Goal: Task Accomplishment & Management: Use online tool/utility

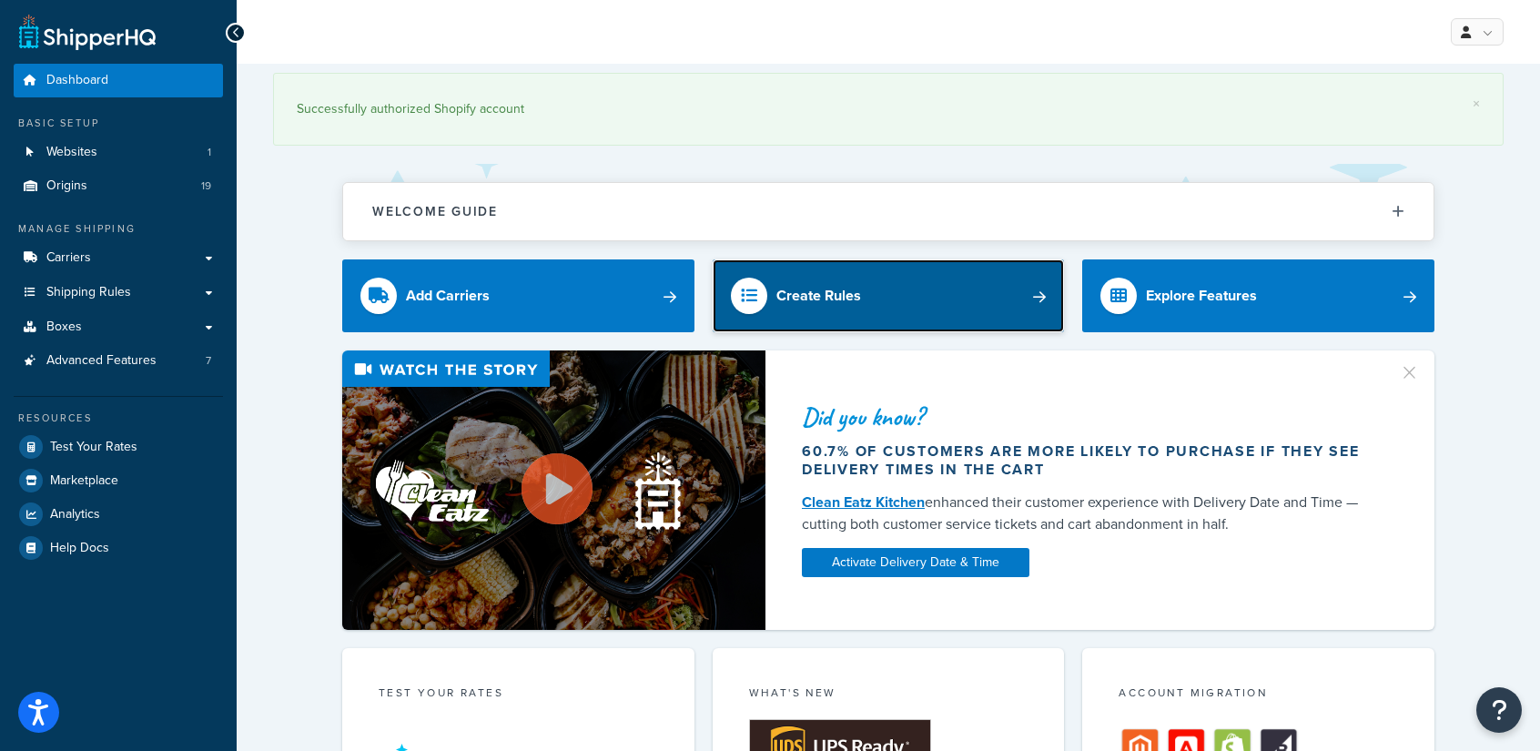
click at [948, 302] on link "Create Rules" at bounding box center [889, 295] width 352 height 73
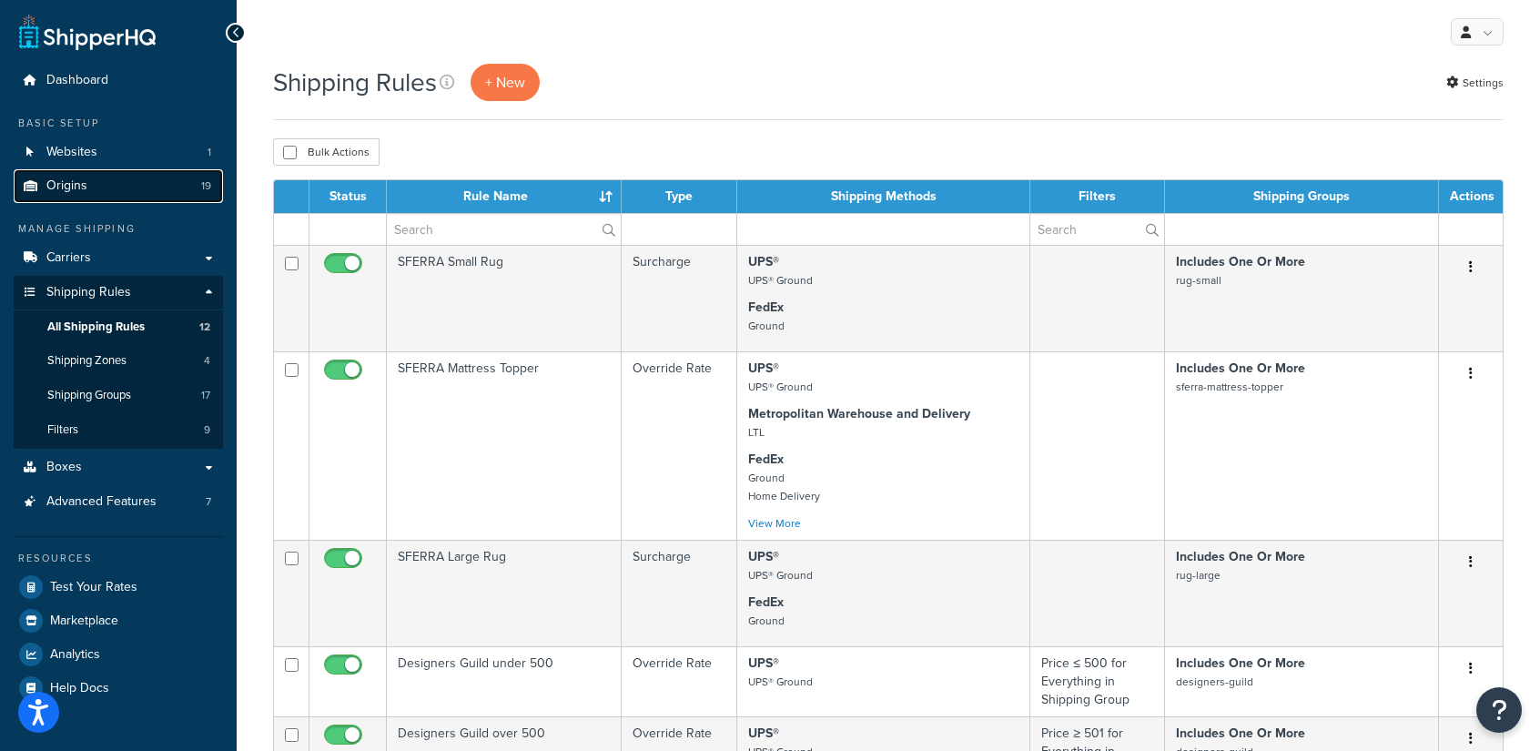
click at [66, 182] on span "Origins" at bounding box center [66, 185] width 41 height 15
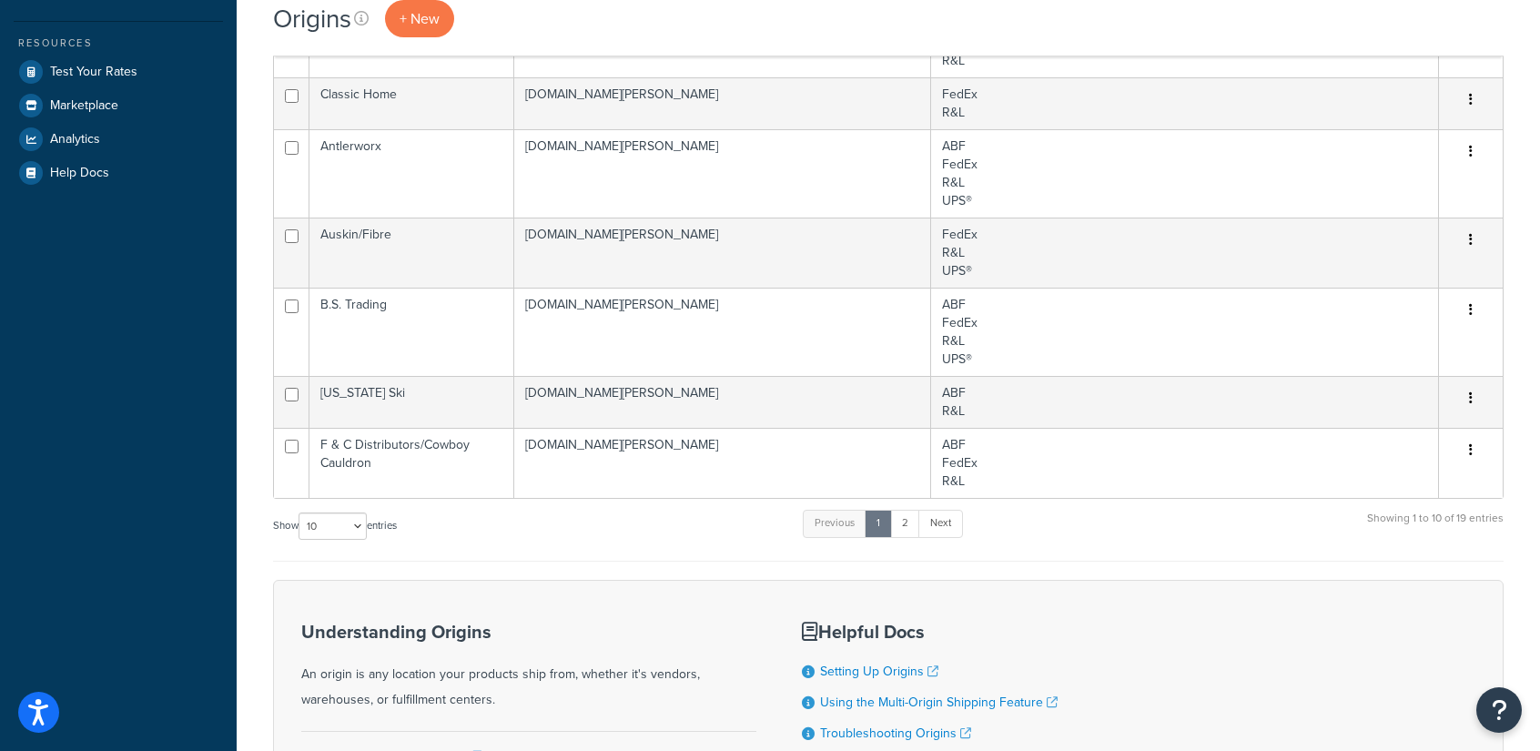
scroll to position [397, 0]
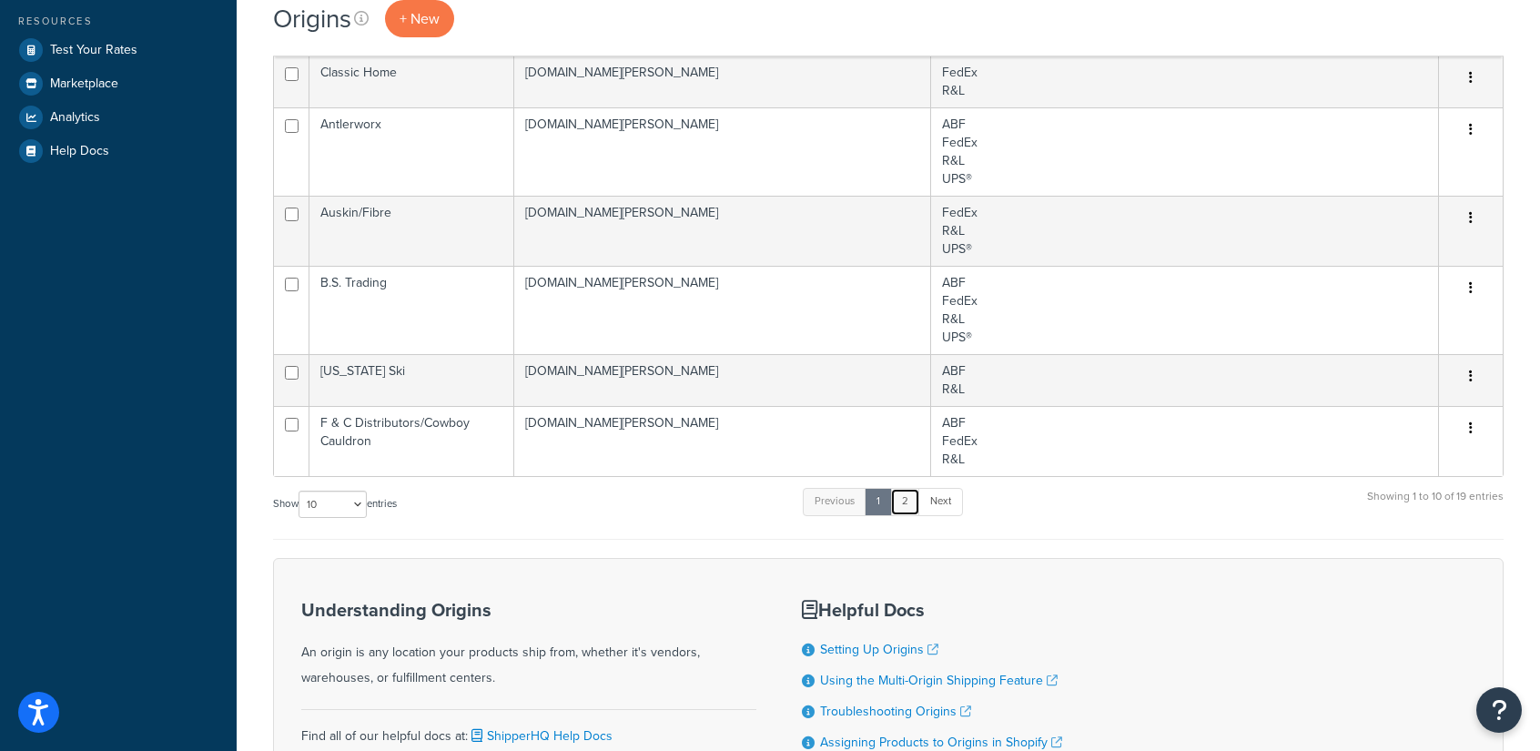
click at [906, 497] on link "2" at bounding box center [905, 501] width 30 height 27
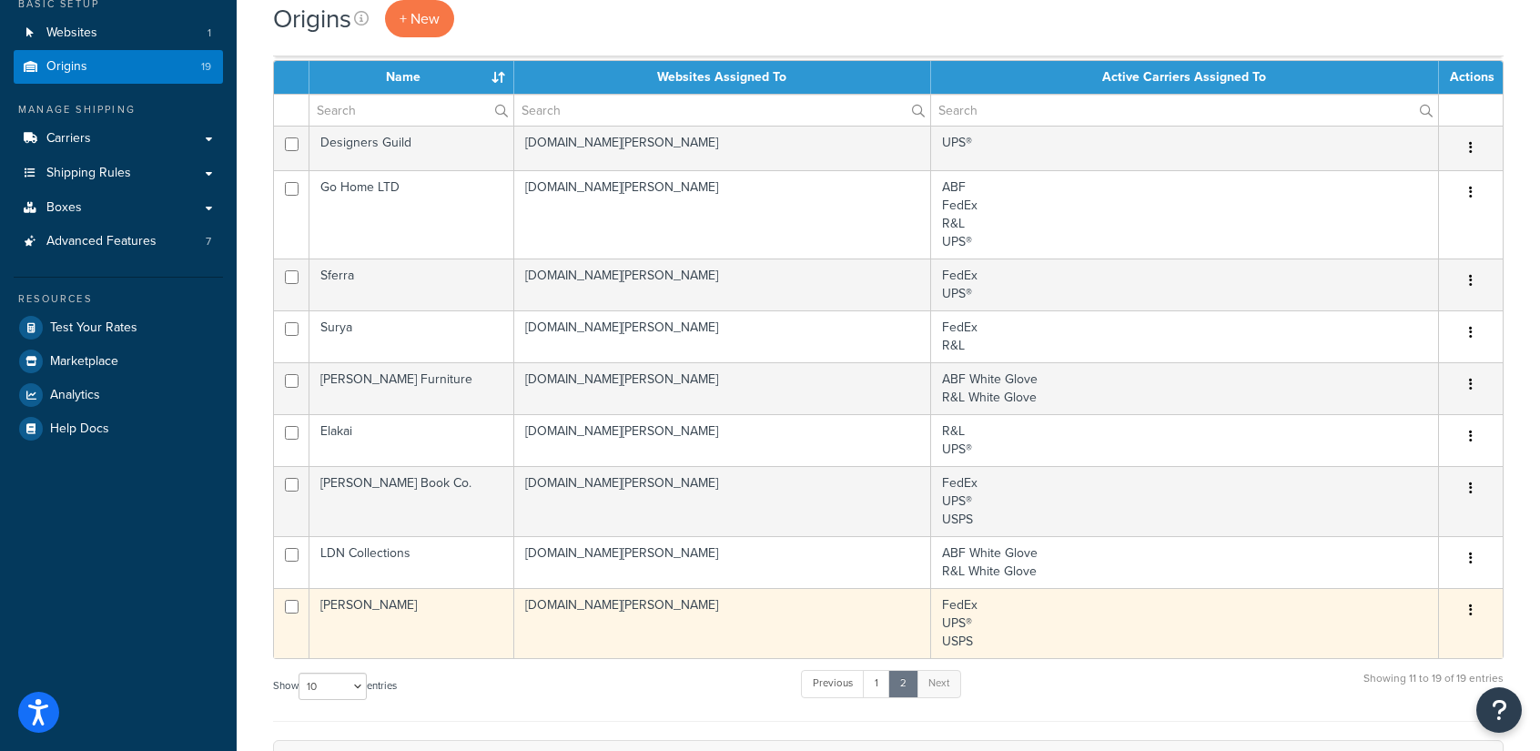
scroll to position [124, 0]
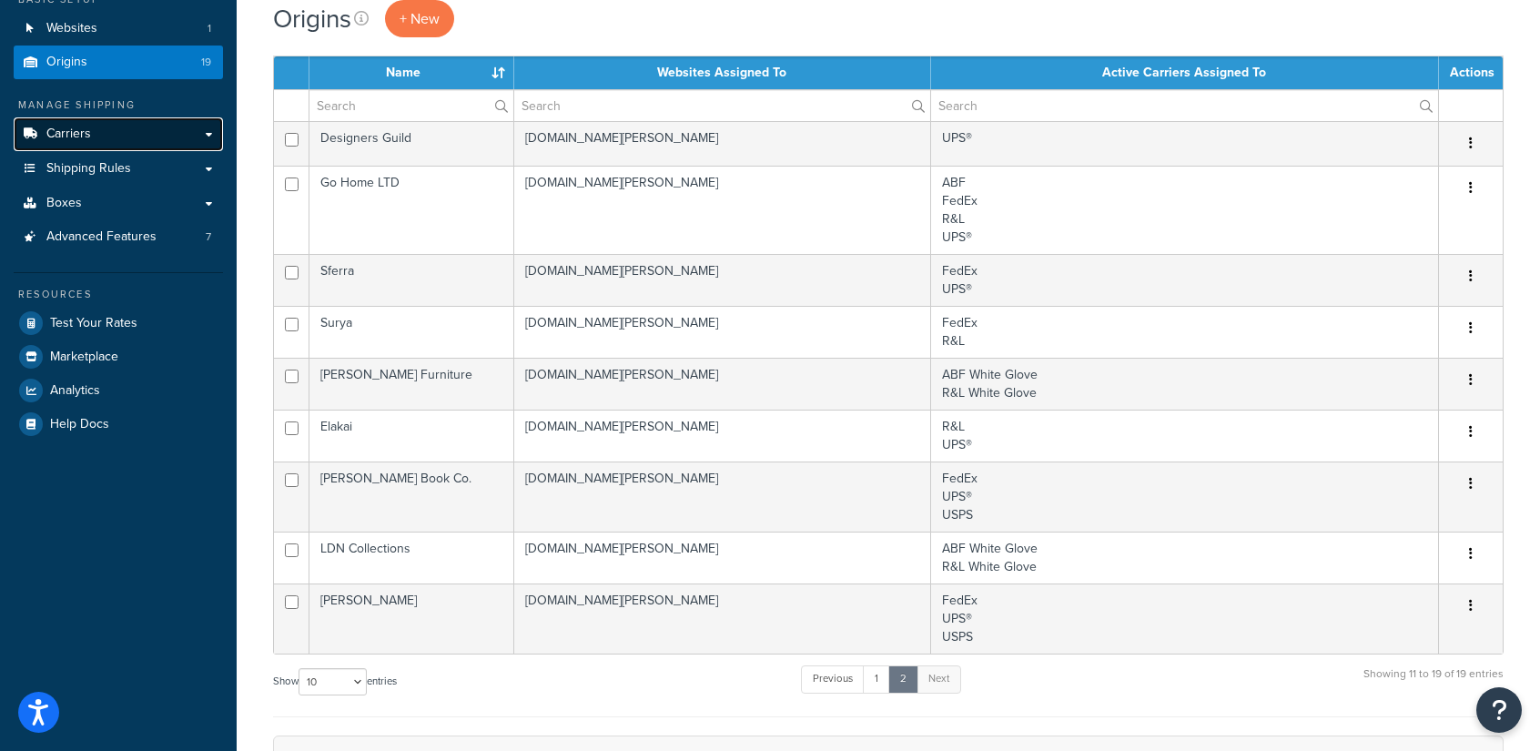
click at [213, 131] on link "Carriers" at bounding box center [118, 134] width 209 height 34
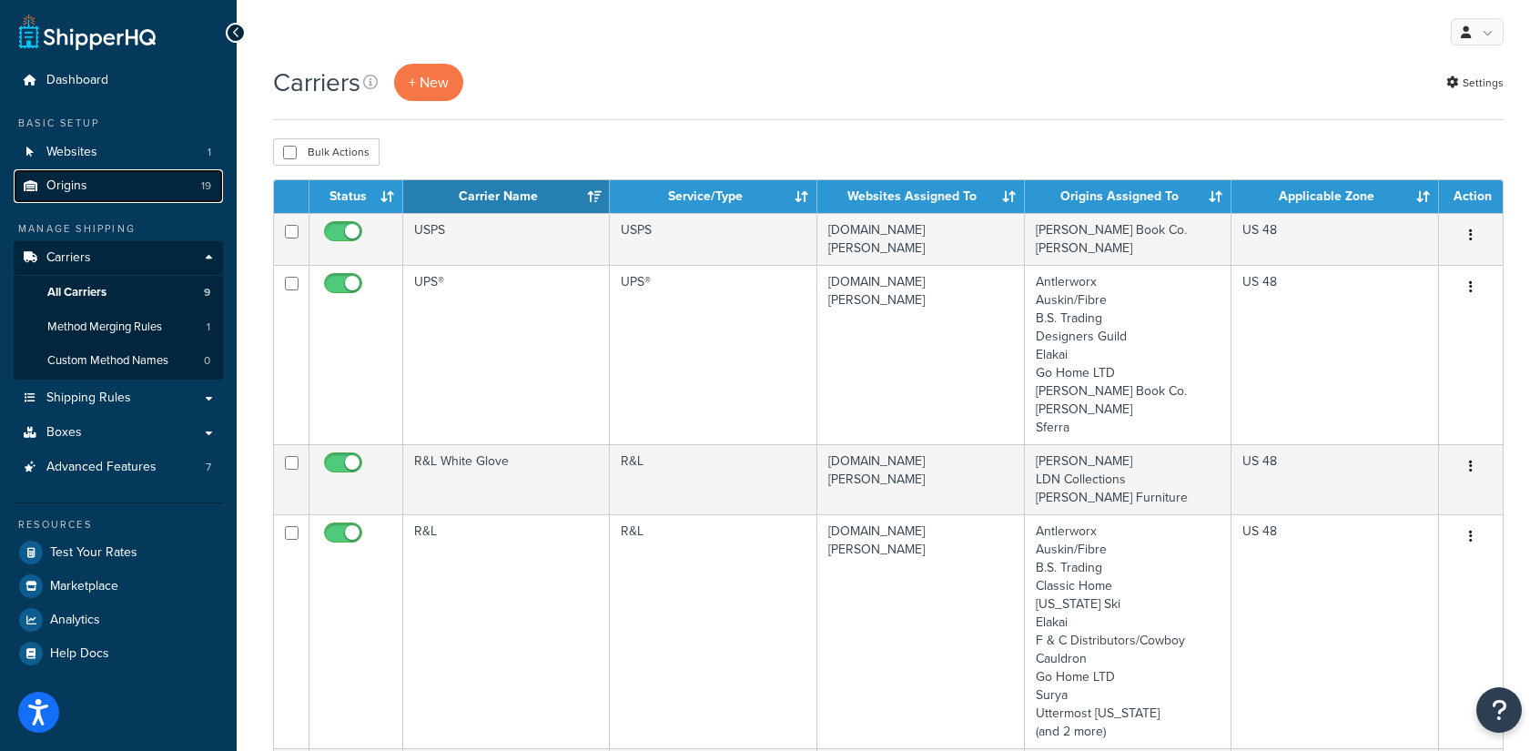
click at [66, 179] on span "Origins" at bounding box center [66, 185] width 41 height 15
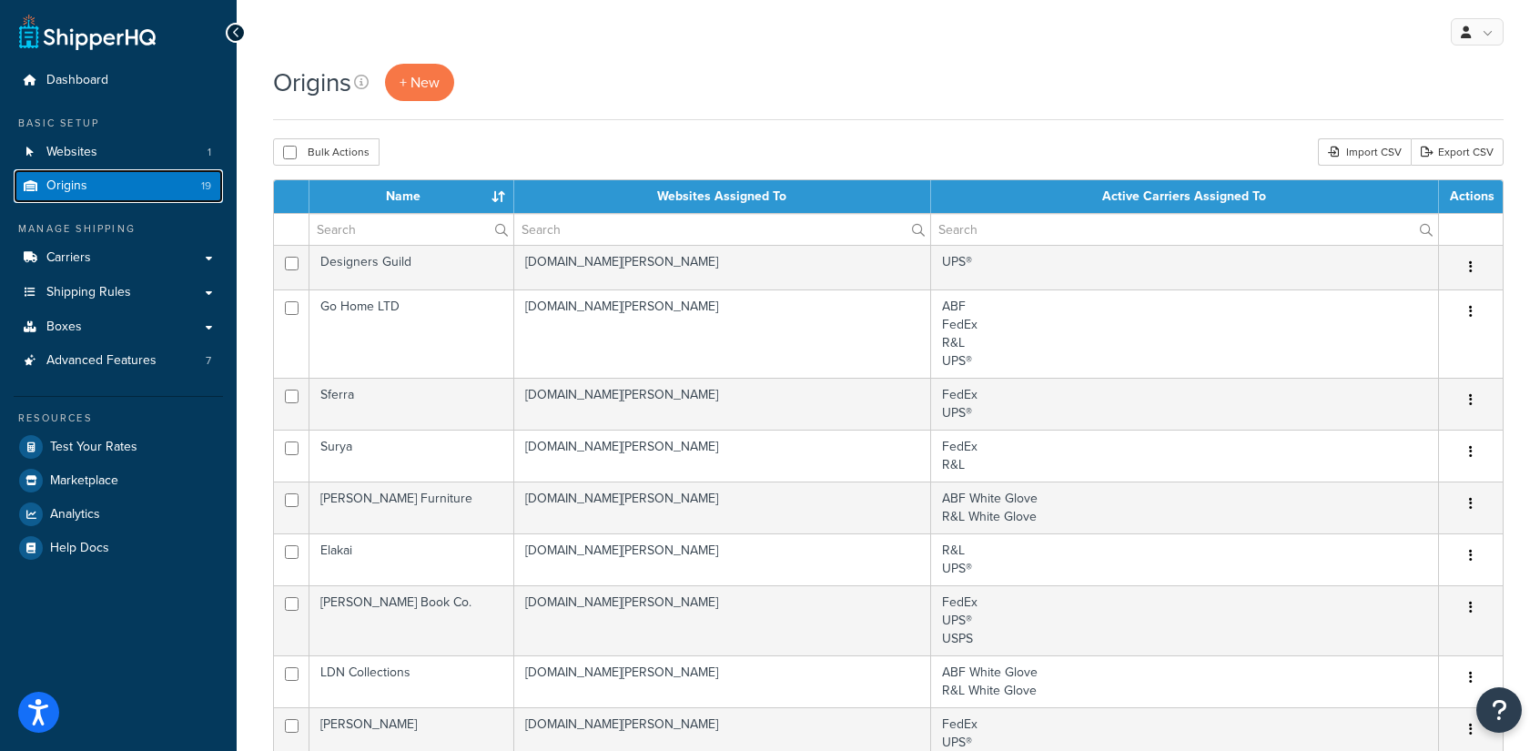
click at [76, 181] on span "Origins" at bounding box center [66, 185] width 41 height 15
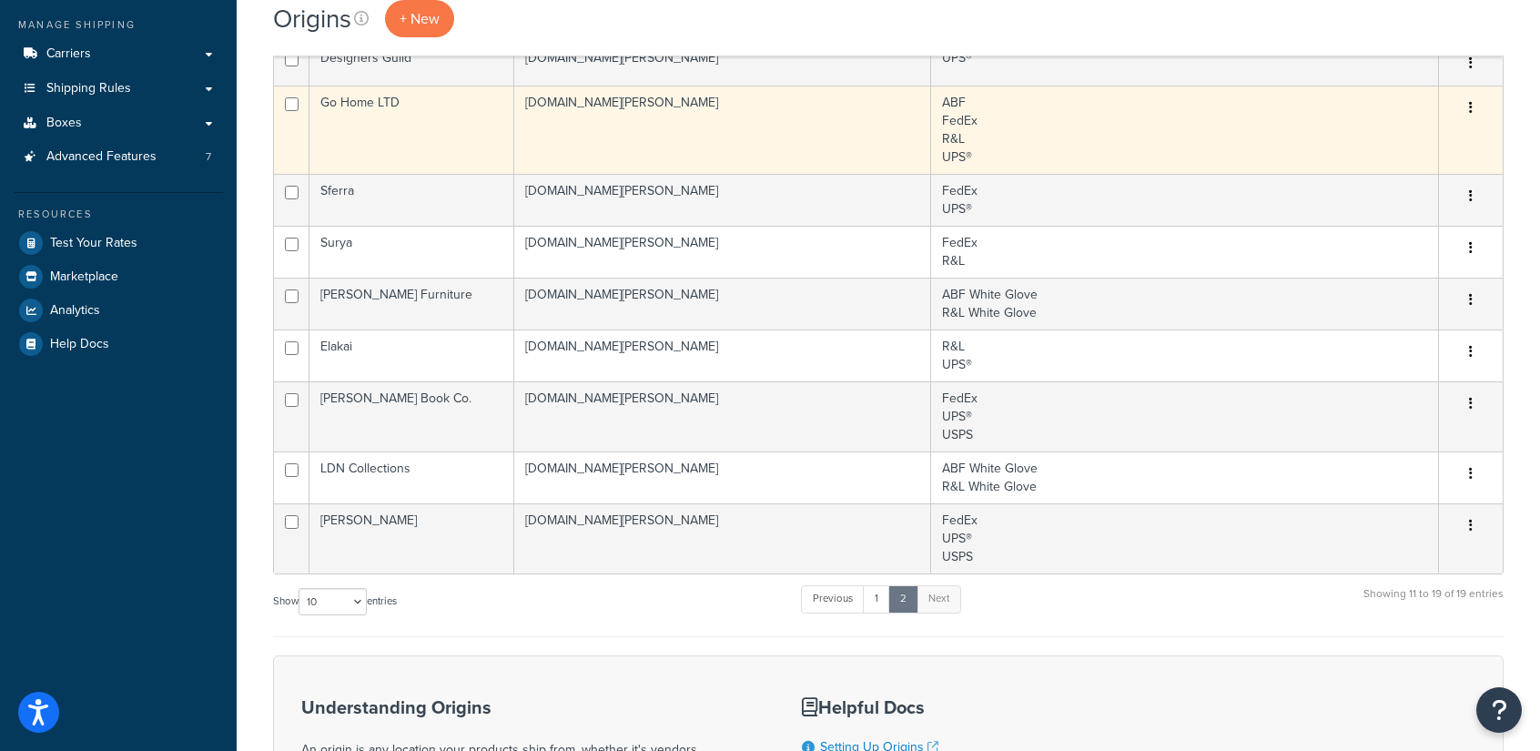
scroll to position [208, 0]
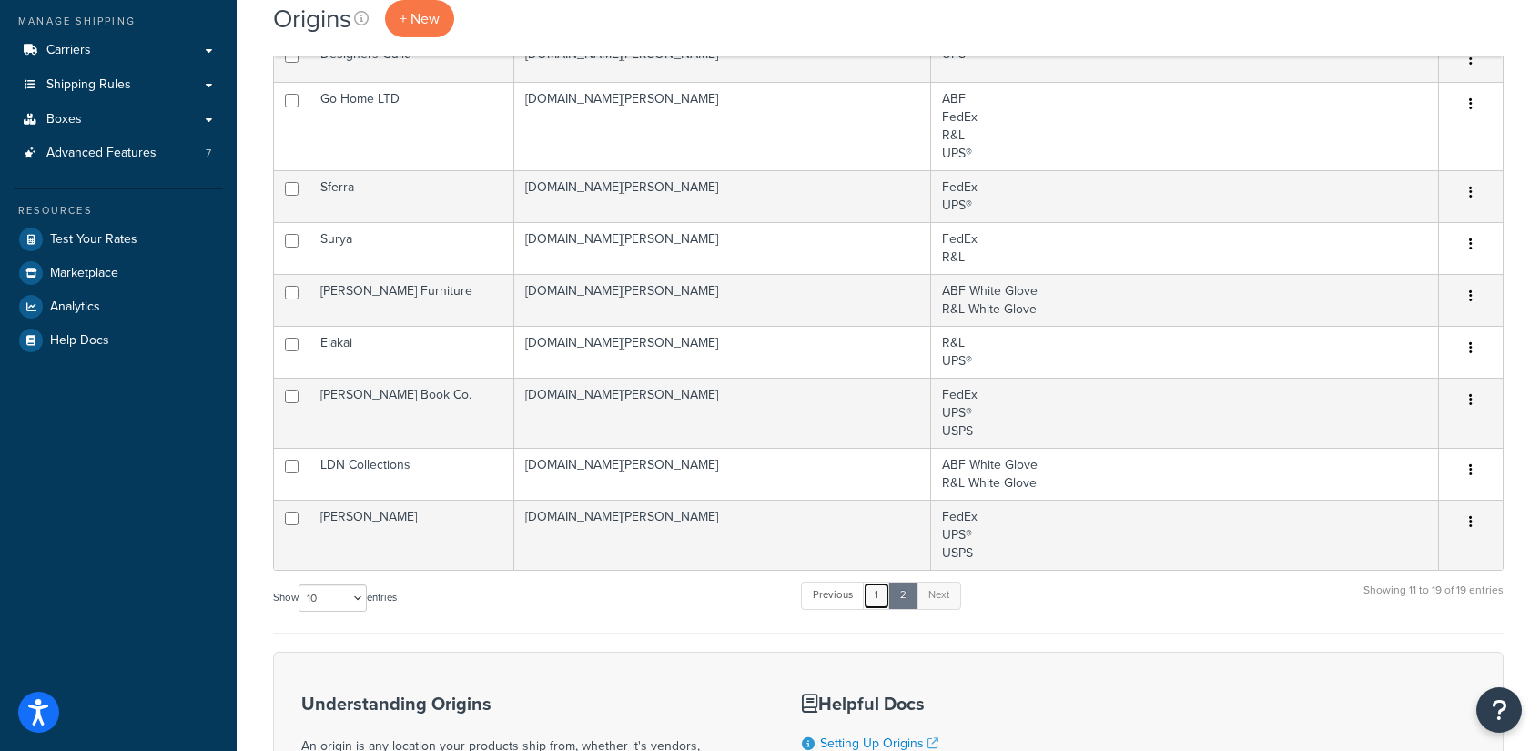
click at [875, 594] on link "1" at bounding box center [876, 595] width 27 height 27
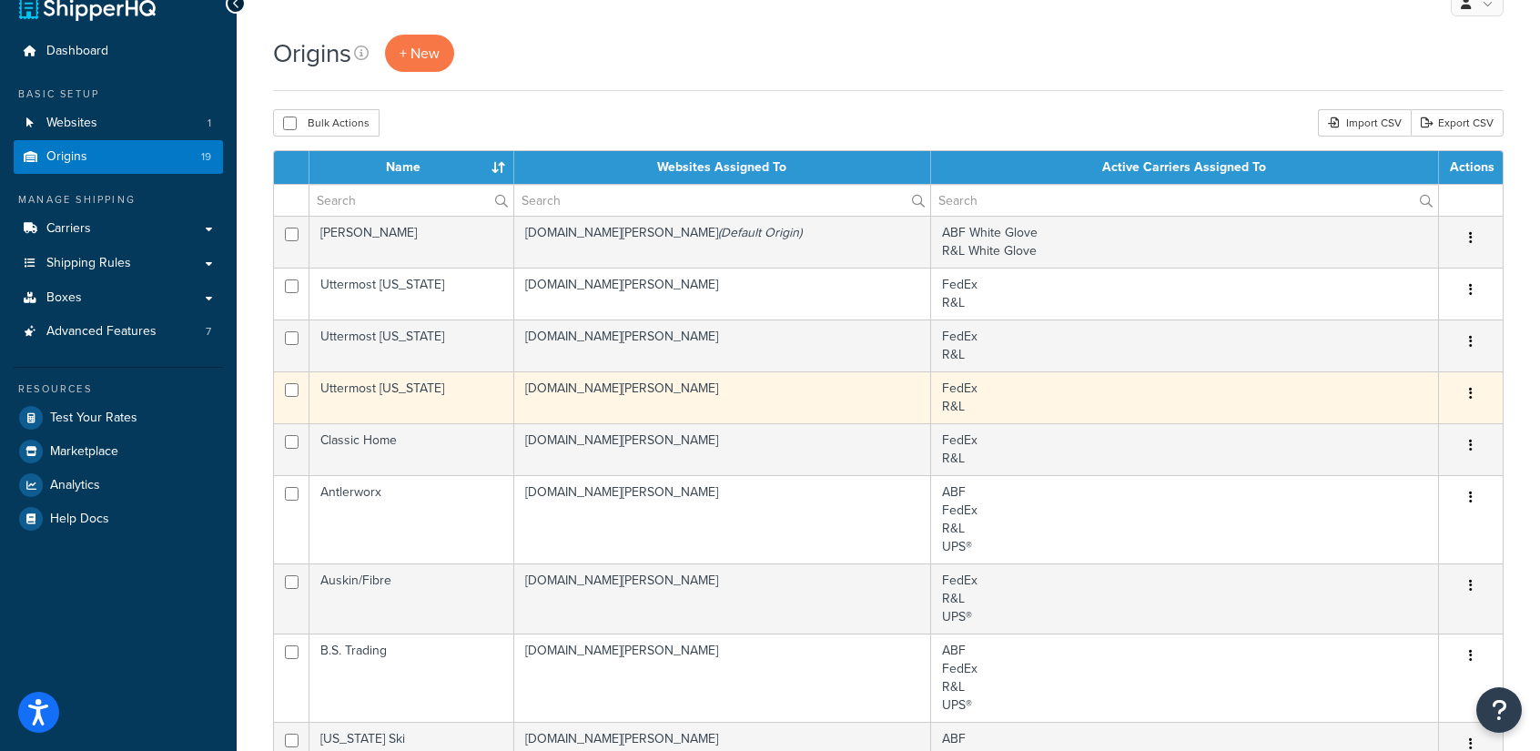
scroll to position [31, 0]
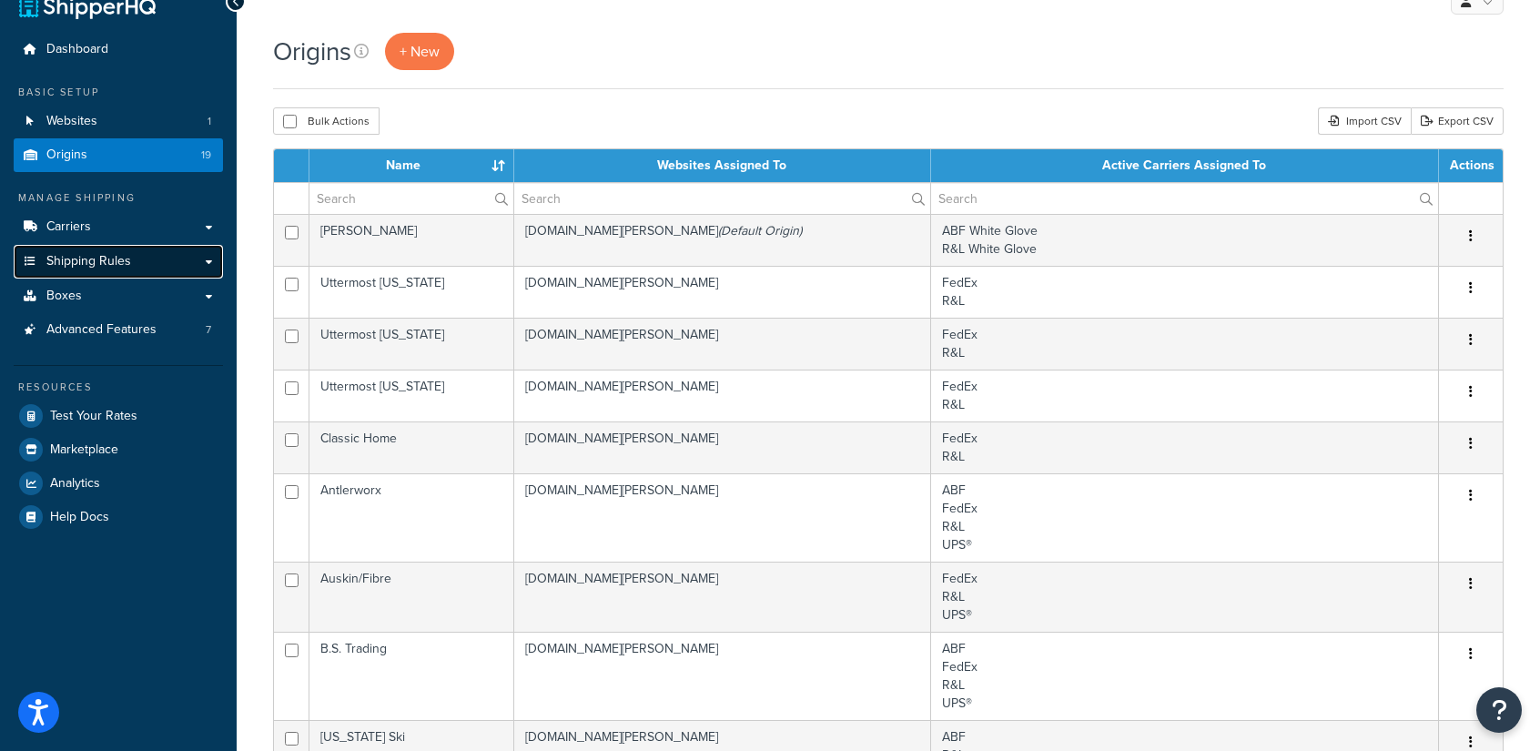
click at [114, 265] on span "Shipping Rules" at bounding box center [88, 261] width 85 height 15
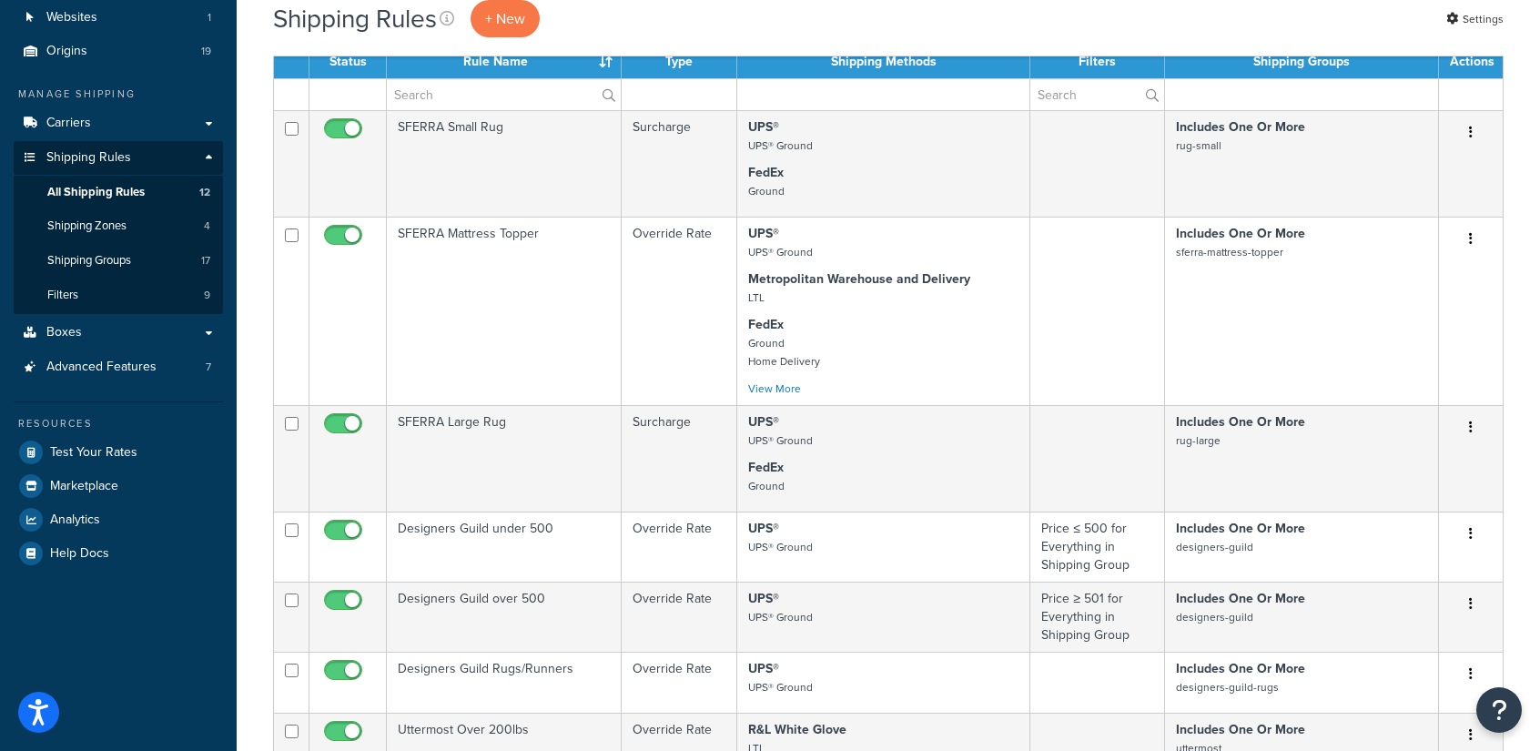
scroll to position [146, 0]
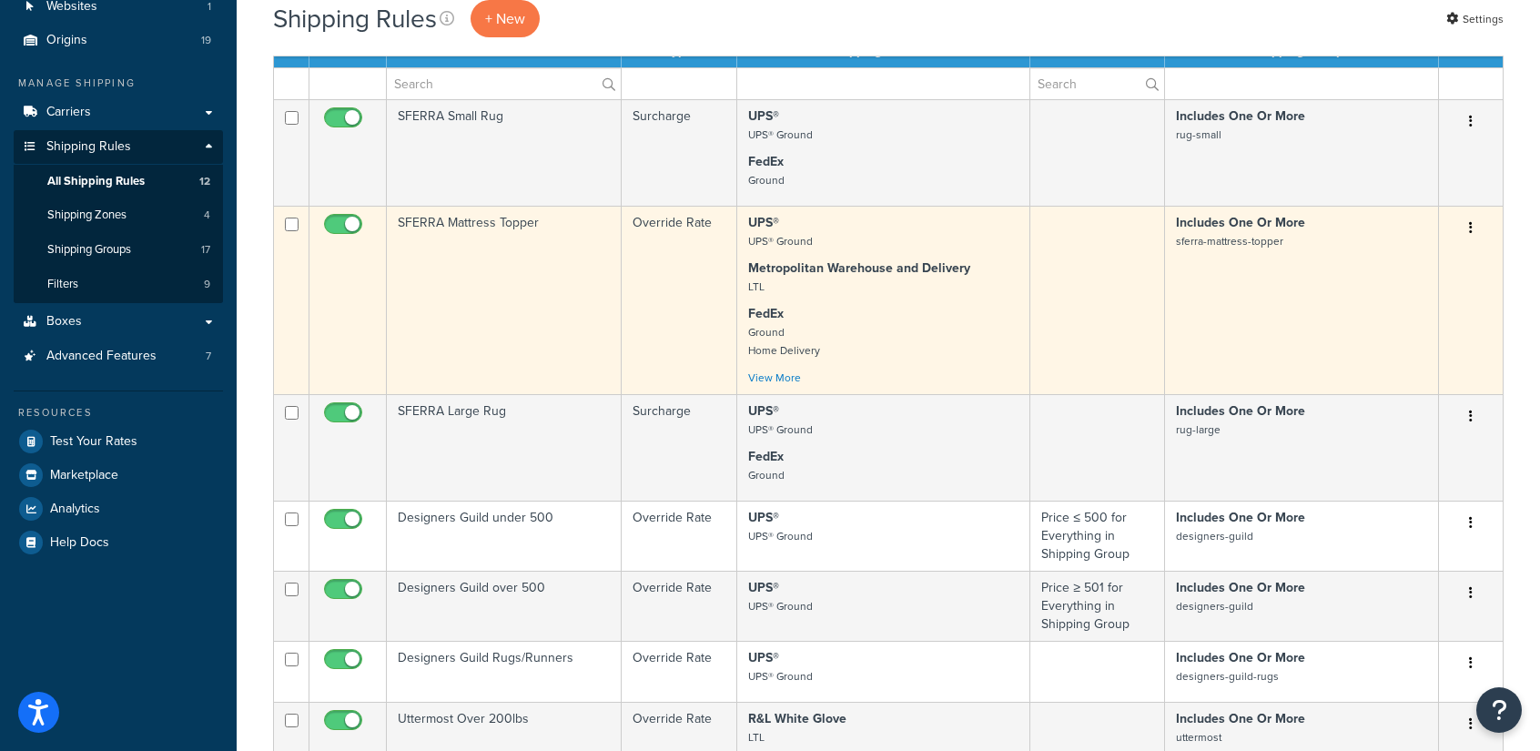
click at [669, 296] on td "Override Rate" at bounding box center [680, 300] width 116 height 188
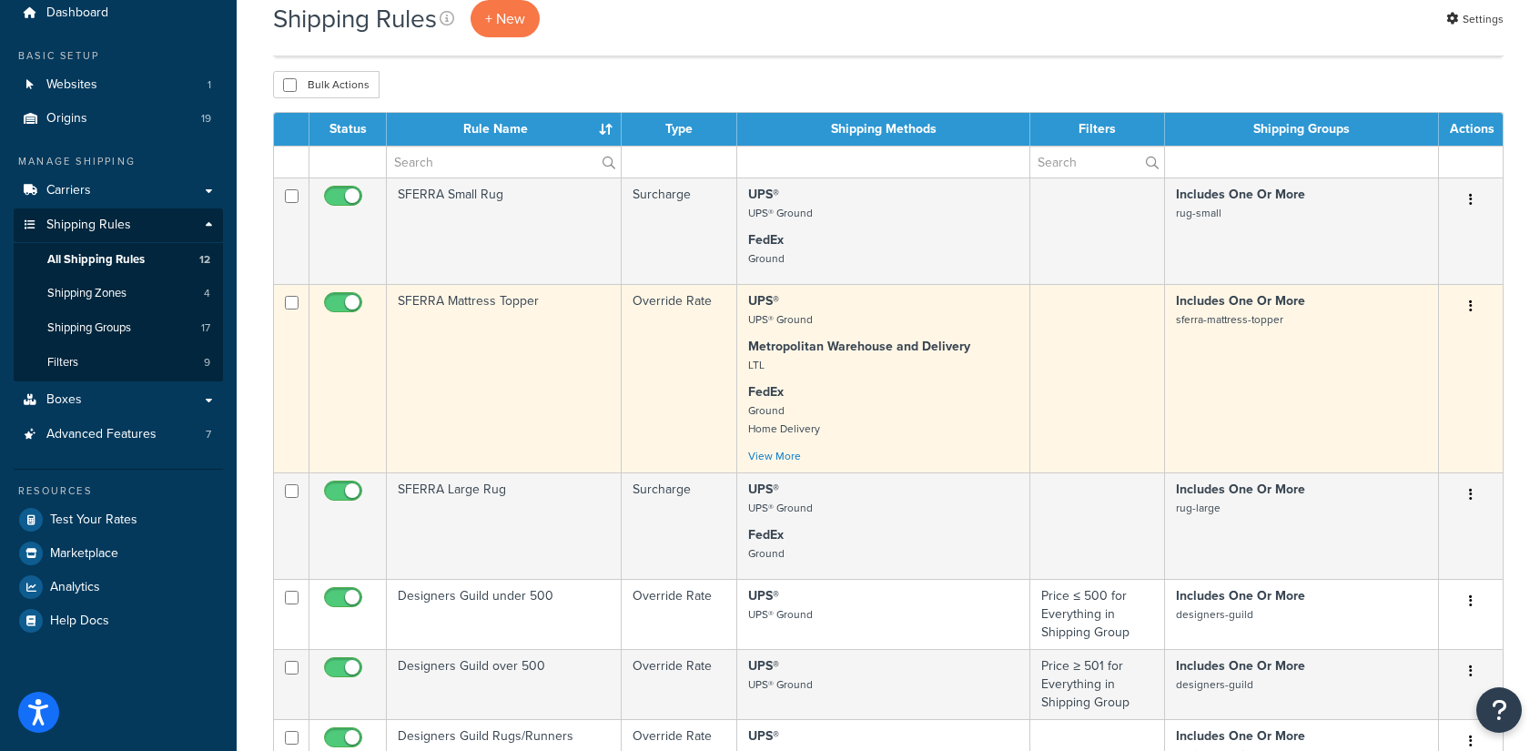
scroll to position [111, 0]
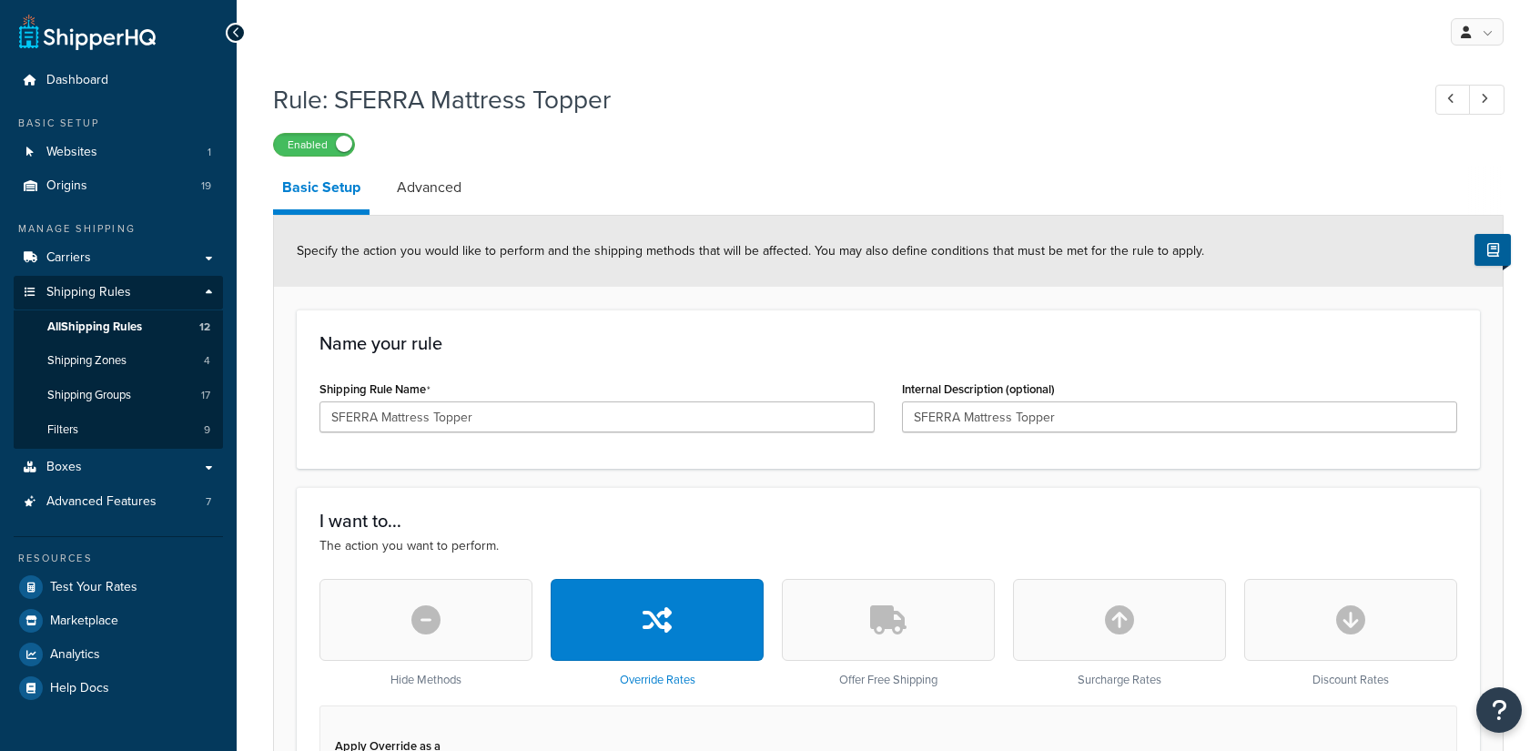
select select "ITEM"
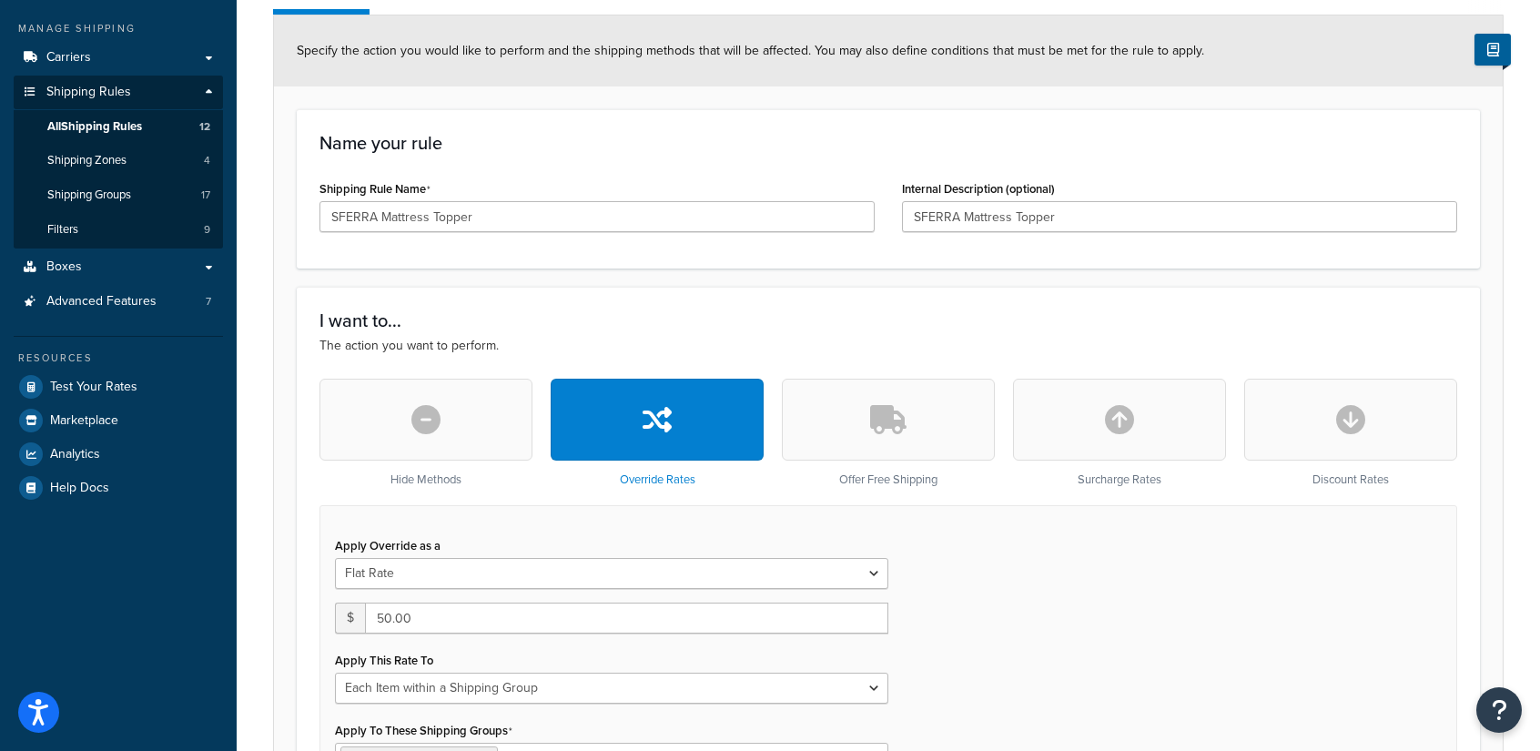
scroll to position [204, 0]
